Goal: Find specific page/section: Find specific page/section

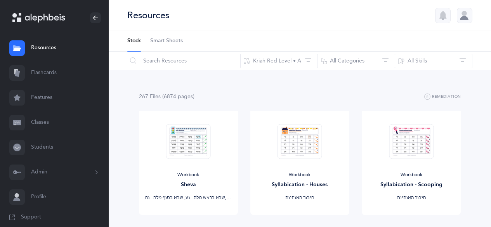
click at [49, 166] on button "Admin" at bounding box center [54, 172] width 109 height 25
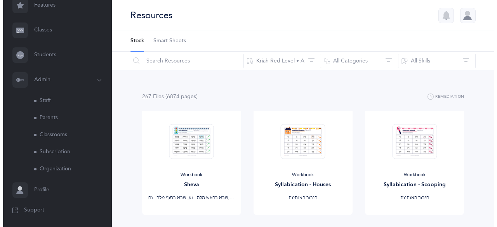
scroll to position [93, 0]
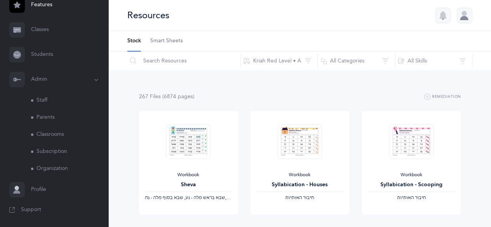
click at [39, 100] on link "Staff" at bounding box center [70, 100] width 78 height 17
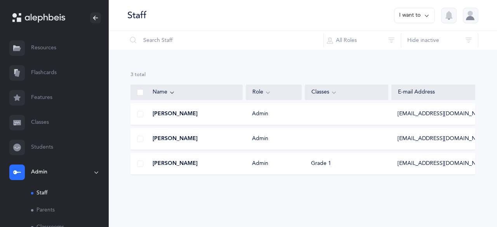
click at [387, 51] on div "3 results total Name Role Classes E-mail Address [PERSON_NAME] Admin [EMAIL_ADD…" at bounding box center [303, 129] width 388 height 159
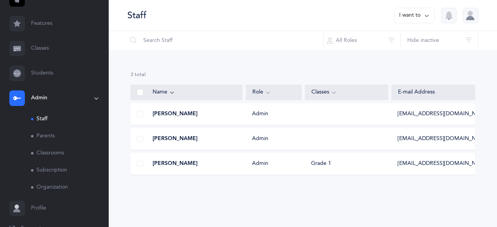
scroll to position [75, 0]
click at [52, 133] on link "Parents" at bounding box center [70, 135] width 78 height 17
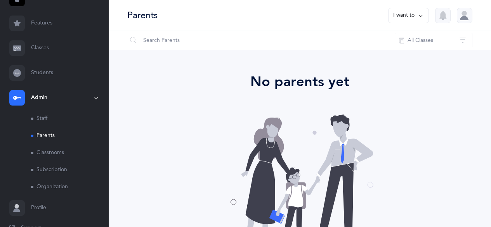
click at [48, 156] on link "Classrooms" at bounding box center [70, 152] width 78 height 17
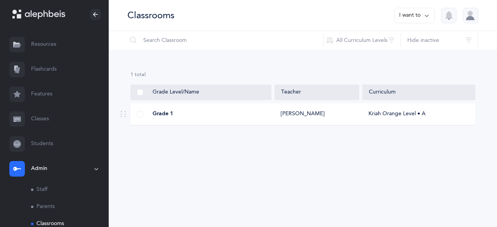
scroll to position [2, 0]
